Goal: Connect with others: Connect with others

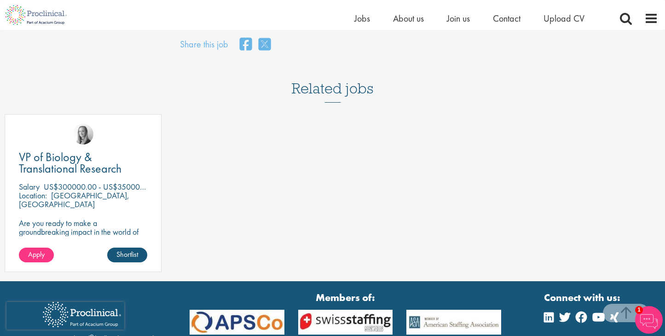
scroll to position [653, 0]
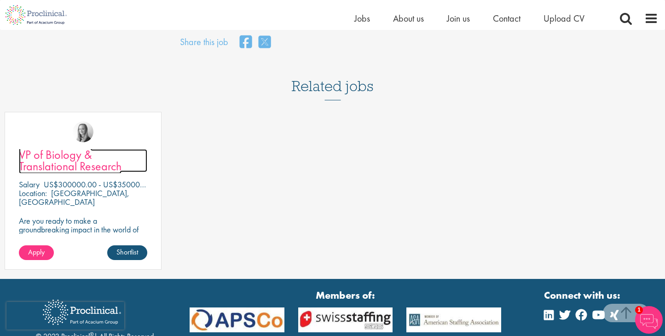
click at [58, 147] on span "VP of Biology & Translational Research" at bounding box center [70, 160] width 103 height 27
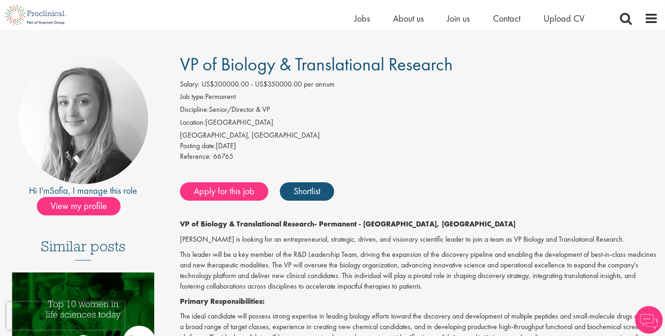
scroll to position [52, 0]
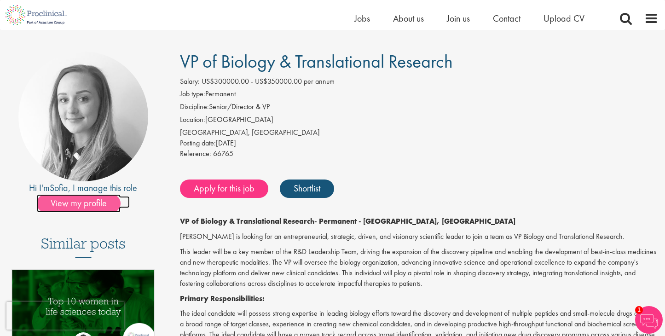
click at [92, 205] on span "View my profile" at bounding box center [79, 203] width 84 height 18
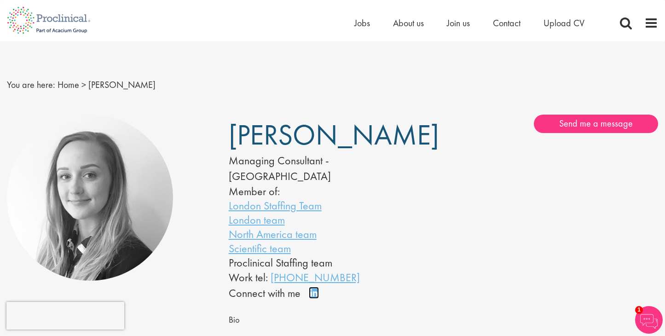
click at [313, 297] on link "Connect on LinkedIn" at bounding box center [317, 297] width 16 height 0
